Goal: Navigation & Orientation: Find specific page/section

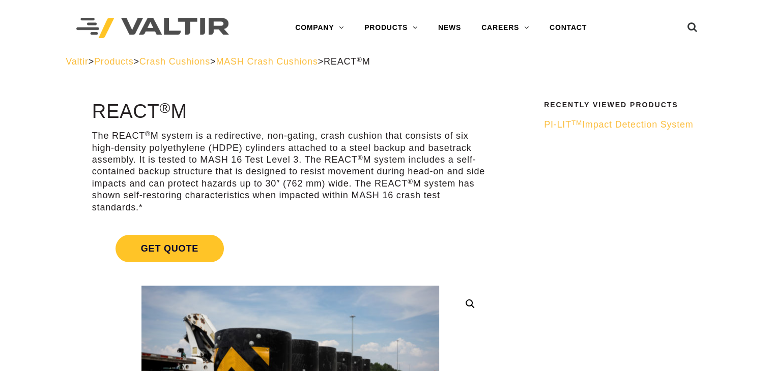
click at [285, 60] on span "MASH Crash Cushions" at bounding box center [267, 61] width 102 height 10
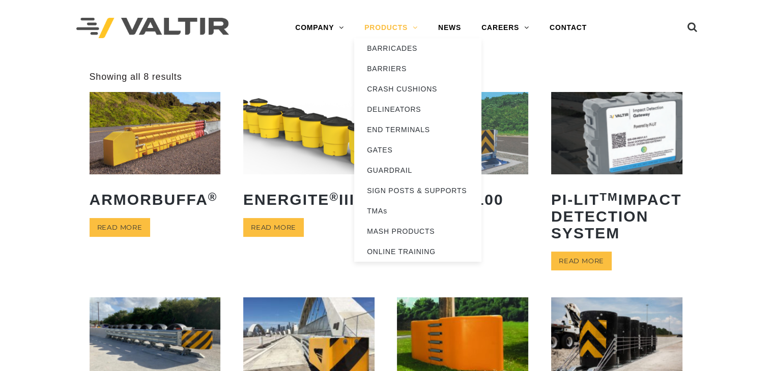
click at [399, 28] on link "PRODUCTS" at bounding box center [391, 28] width 74 height 20
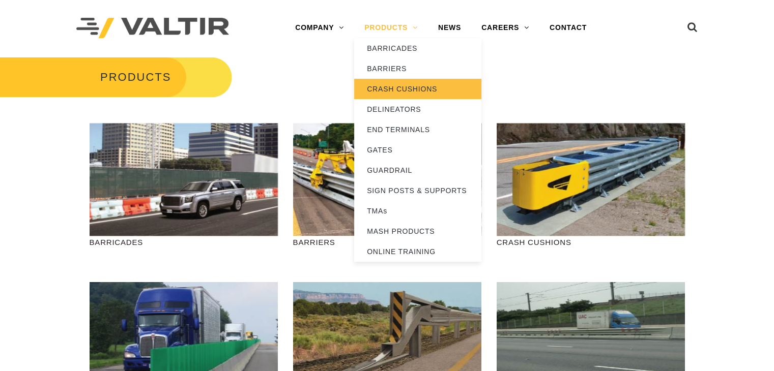
click at [398, 88] on link "CRASH CUSHIONS" at bounding box center [417, 89] width 127 height 20
